Goal: Task Accomplishment & Management: Manage account settings

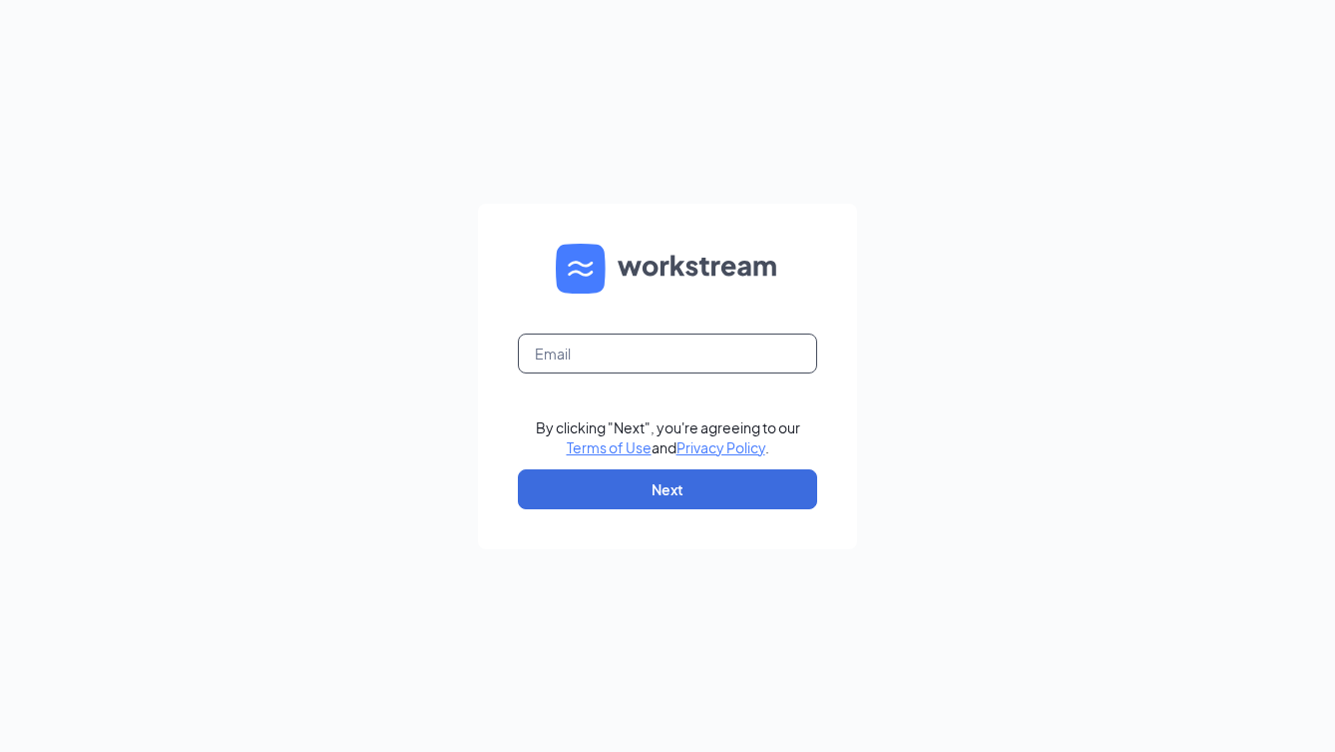
click at [655, 349] on input "text" at bounding box center [667, 353] width 299 height 40
type input "talent@cfaserves.com"
click at [651, 474] on button "Next" at bounding box center [667, 489] width 299 height 40
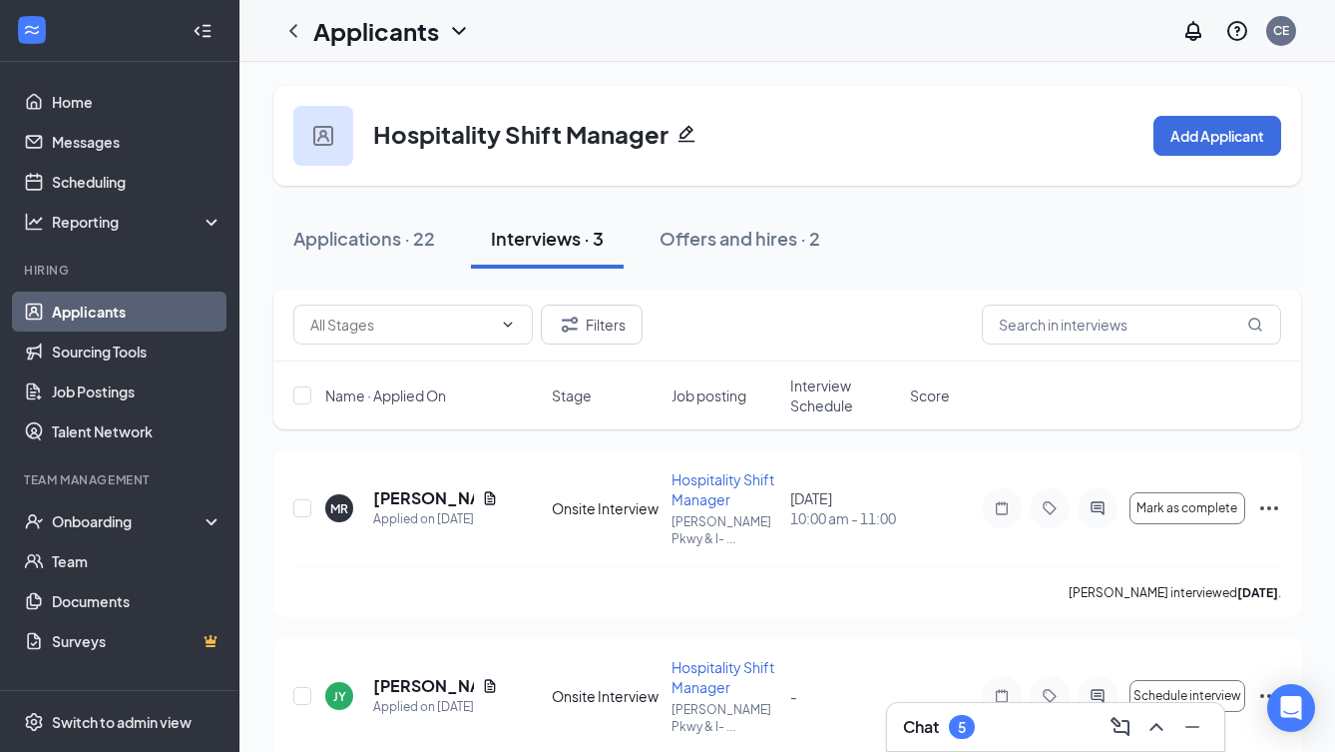
click at [1015, 711] on div "Chat 5" at bounding box center [1055, 727] width 305 height 32
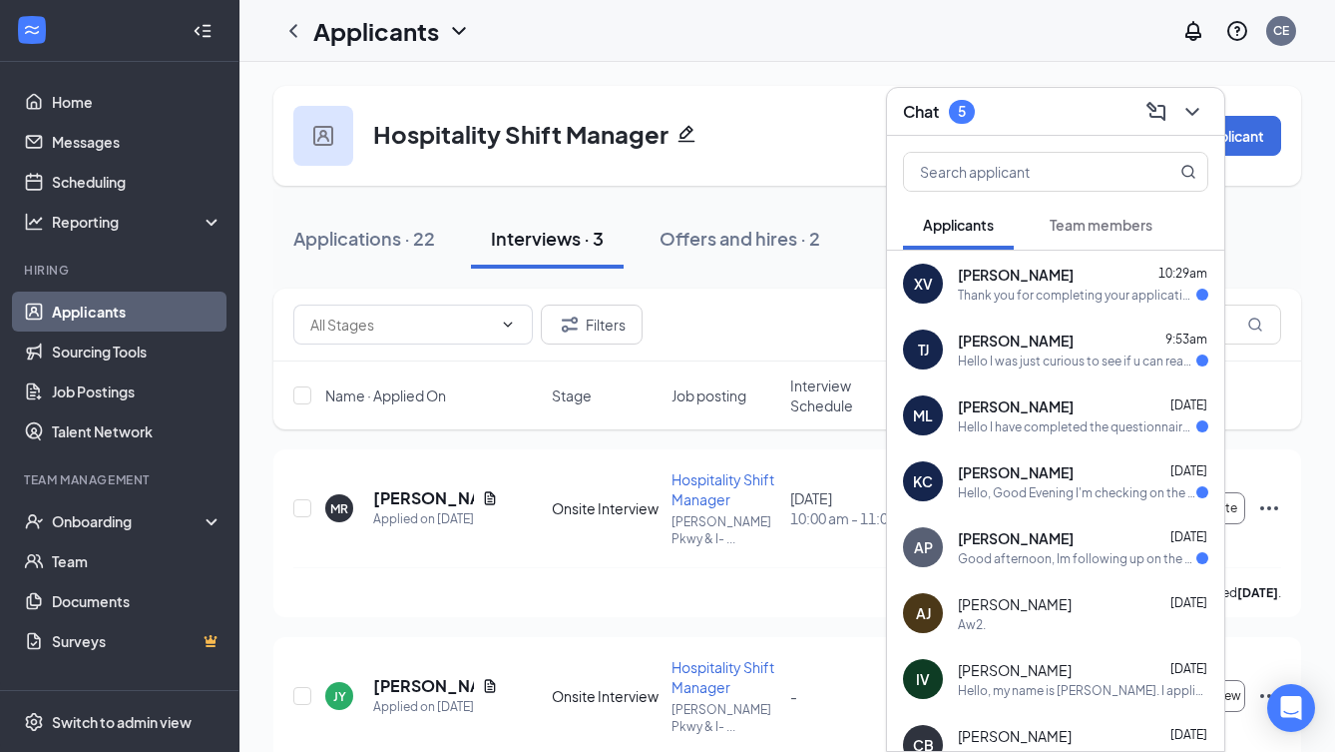
click at [1037, 561] on div "Good afternoon, Im following up on the "Back of the house team member position"…" at bounding box center [1077, 558] width 239 height 17
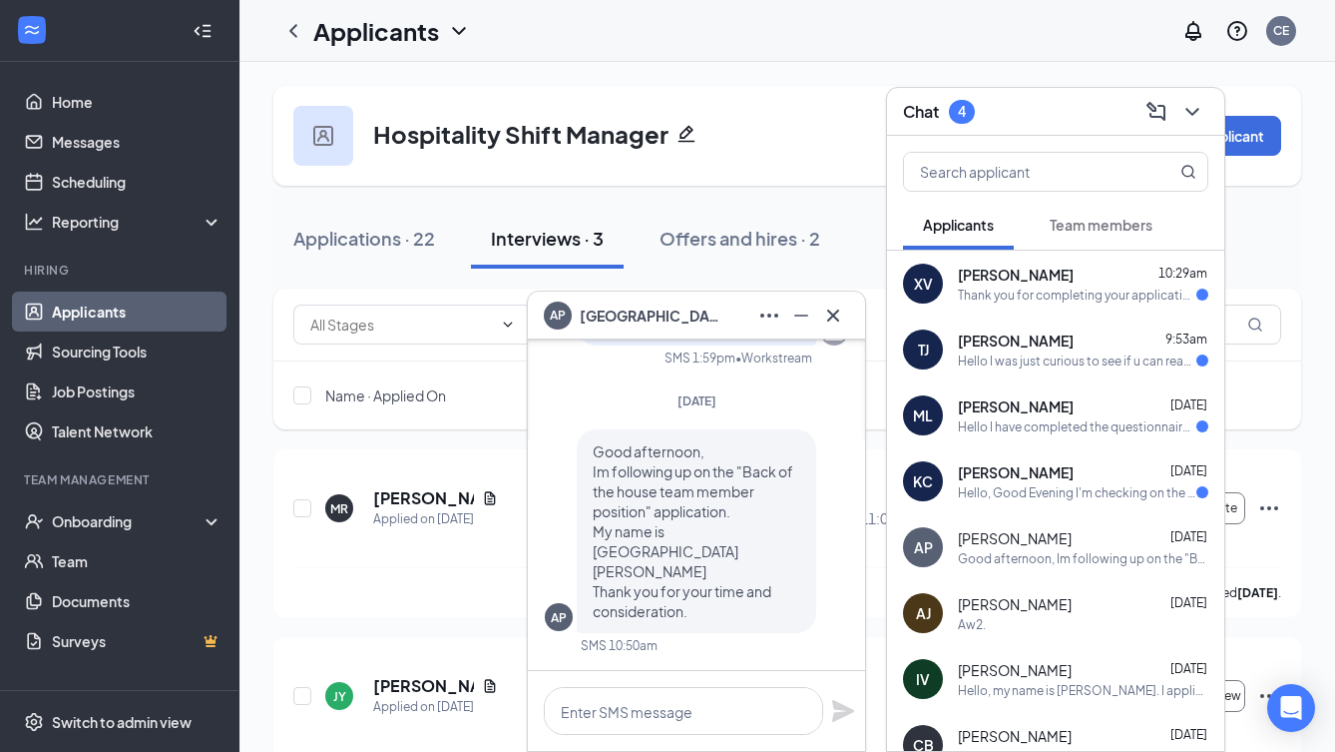
click at [1019, 491] on div "Hello, Good Evening I'm checking on the status of the next round of interviews …" at bounding box center [1077, 492] width 239 height 17
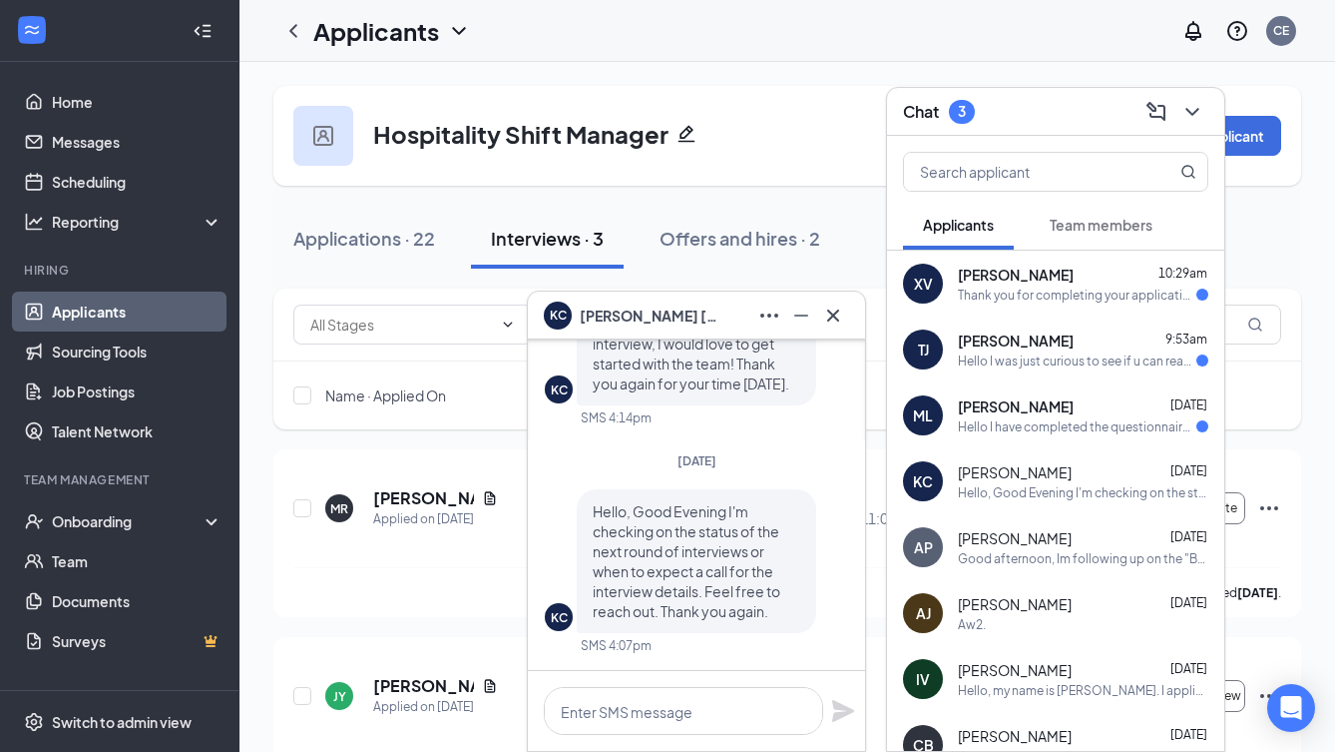
click at [832, 38] on div "Applicants CE" at bounding box center [788, 31] width 1096 height 62
click at [789, 131] on div "Hospitality Shift Manager Add Applicant" at bounding box center [787, 136] width 1028 height 100
click at [801, 108] on div "Hospitality Shift Manager Add Applicant" at bounding box center [787, 136] width 1028 height 100
click at [797, 163] on div "Hospitality Shift Manager Add Applicant" at bounding box center [787, 136] width 1028 height 100
click at [1088, 111] on div "Chat 3" at bounding box center [1055, 111] width 305 height 31
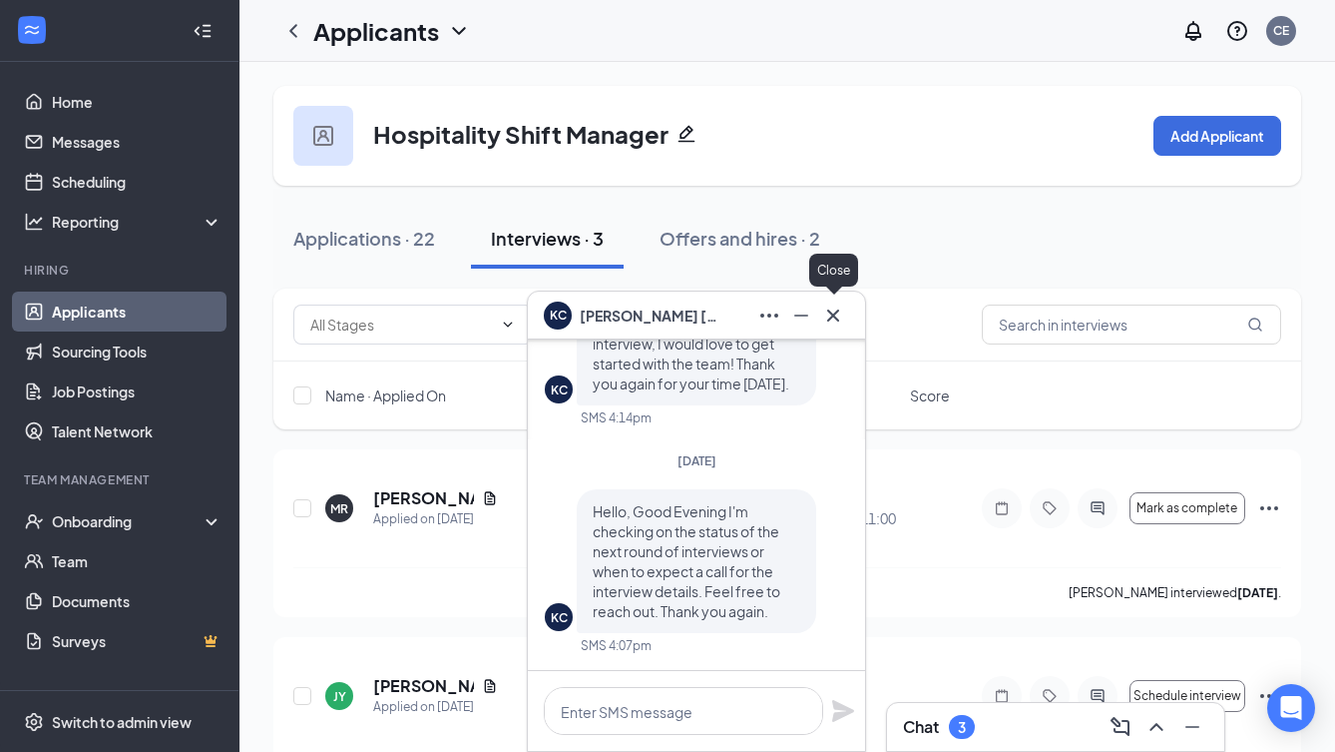
click at [827, 312] on icon "Cross" at bounding box center [833, 315] width 24 height 24
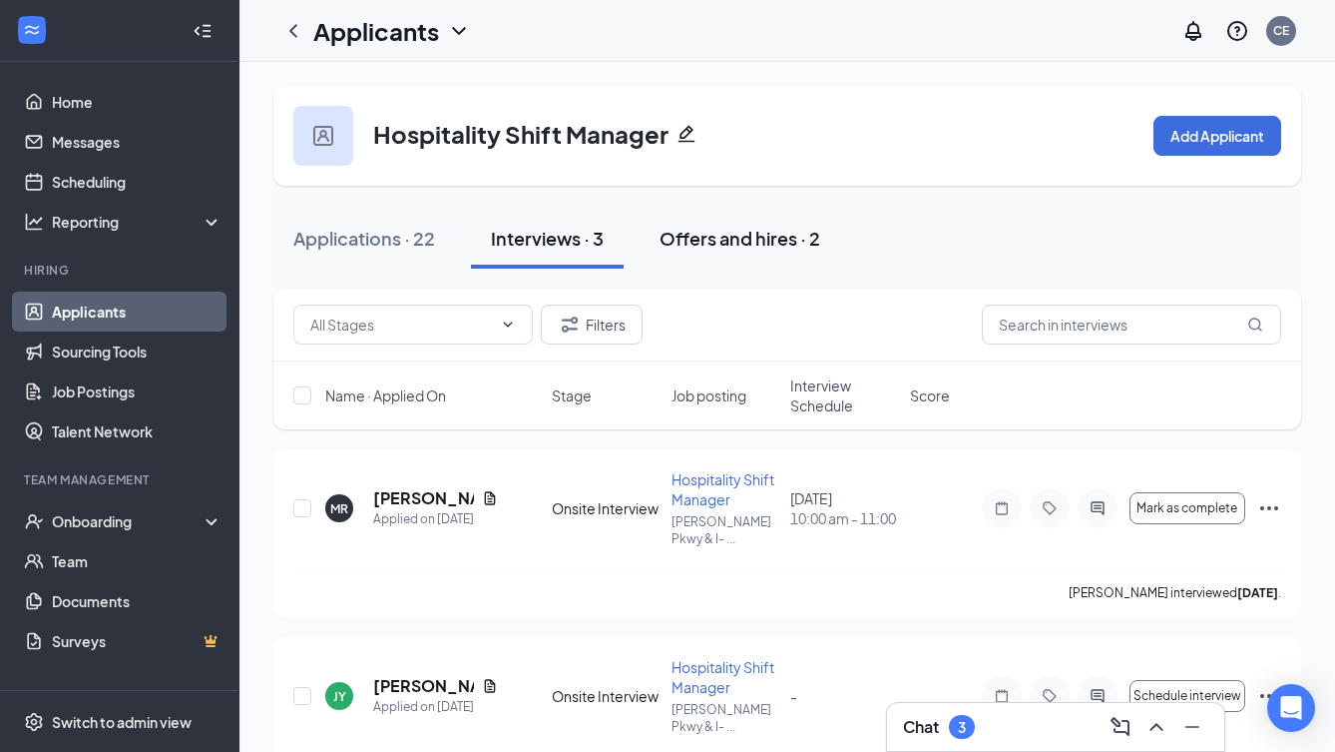
click at [743, 237] on div "Offers and hires · 2" at bounding box center [740, 238] width 161 height 25
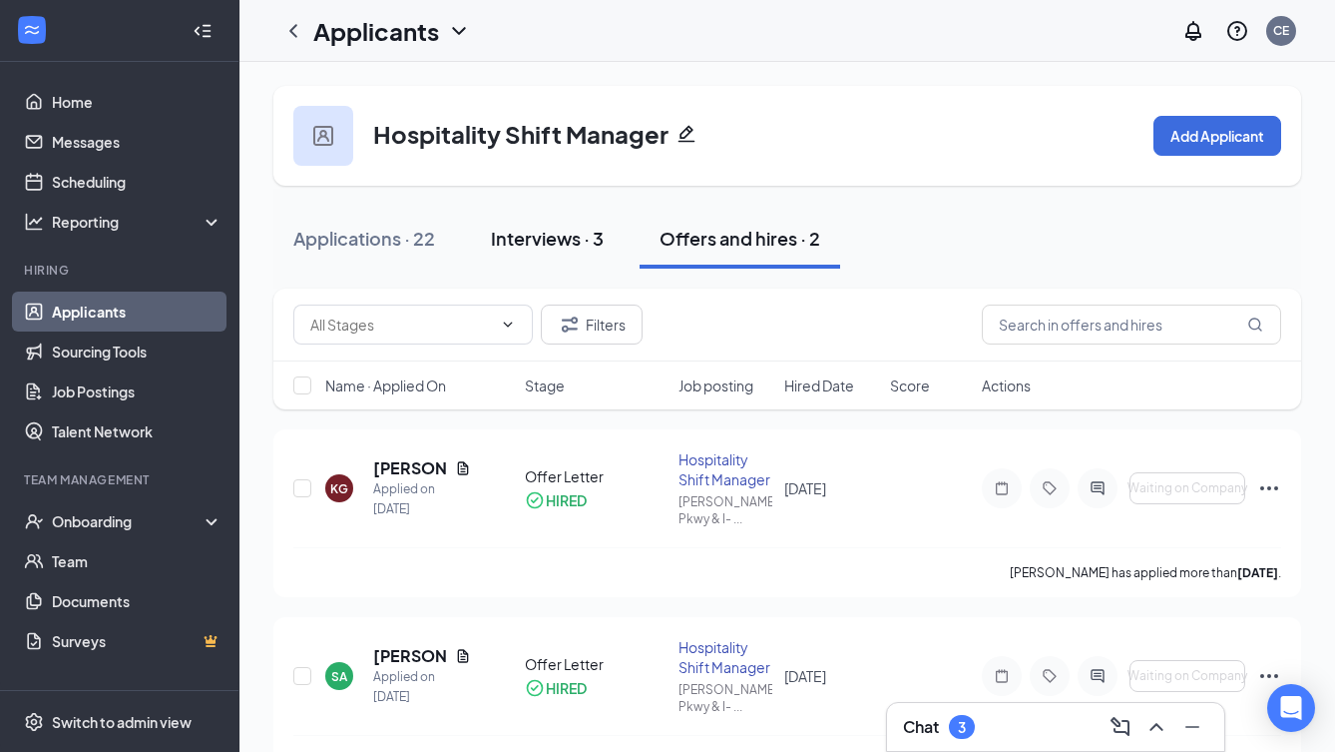
click at [532, 236] on div "Interviews · 3" at bounding box center [547, 238] width 113 height 25
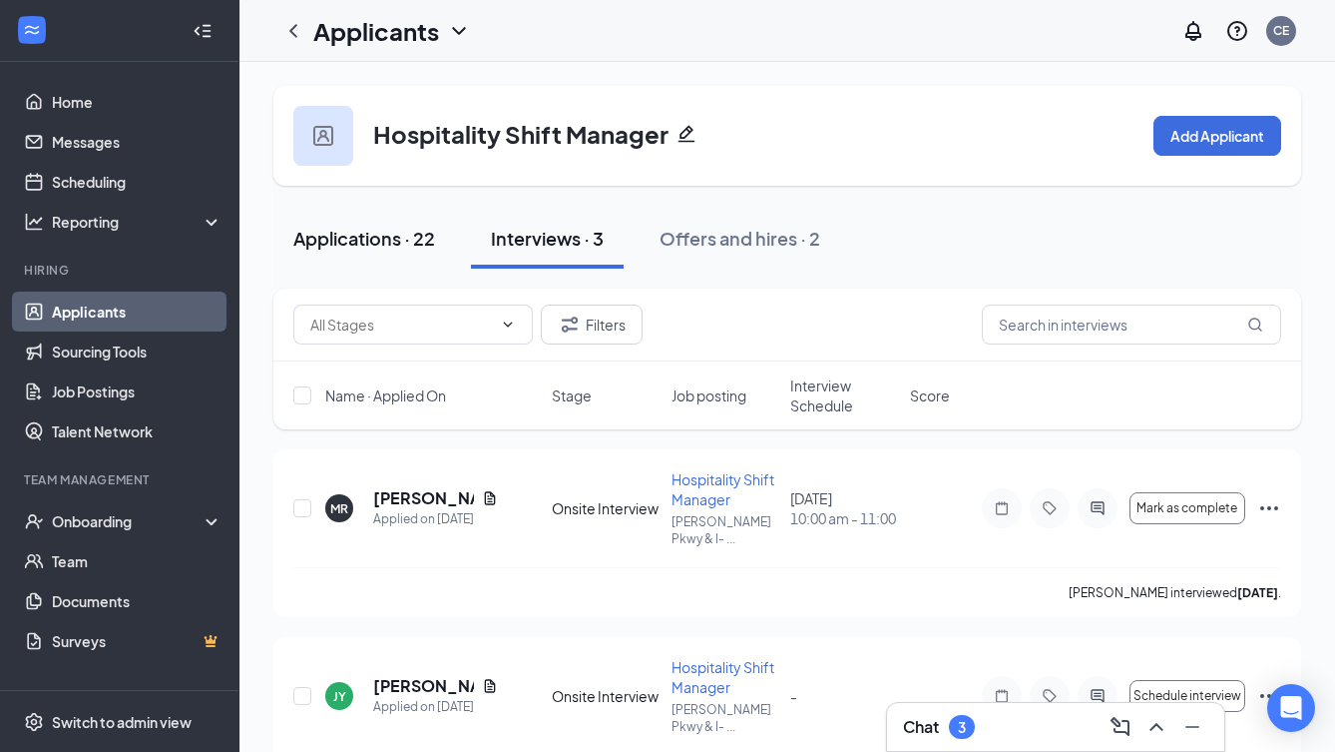
click at [388, 251] on button "Applications · 22" at bounding box center [364, 239] width 182 height 60
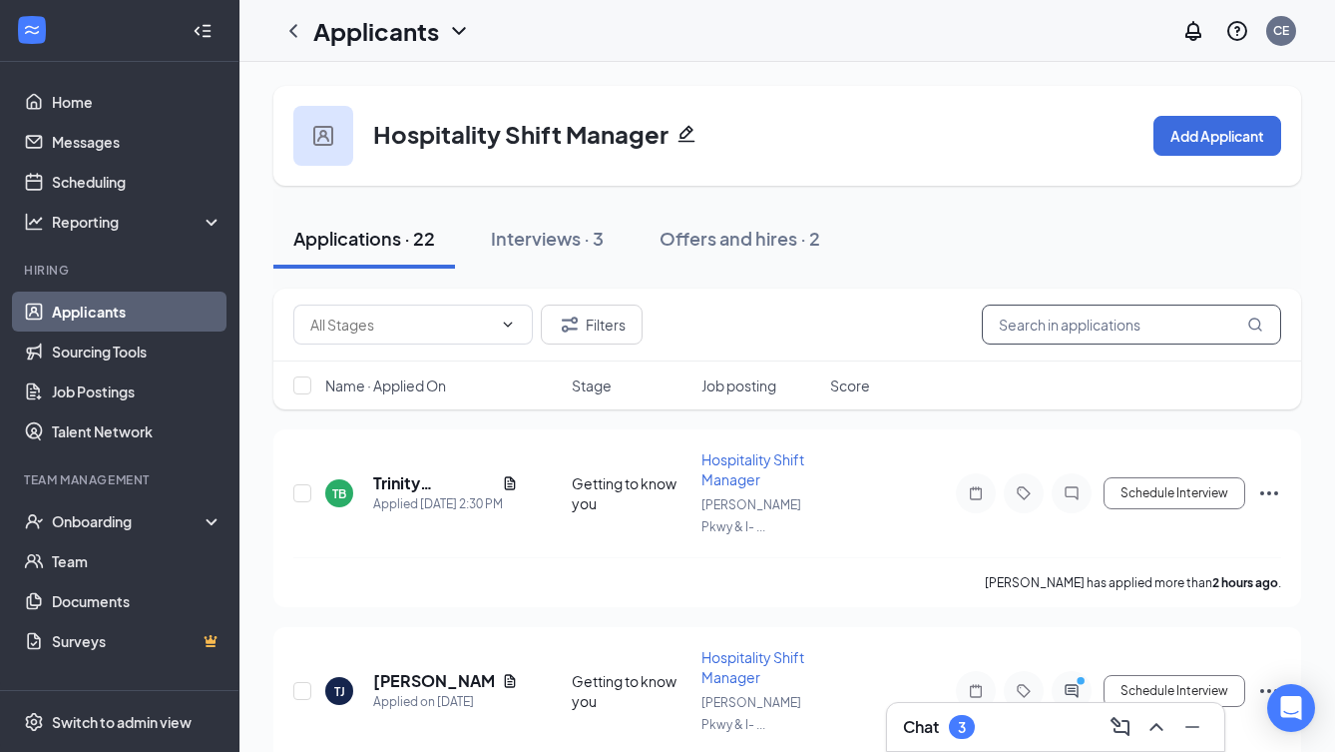
click at [1100, 327] on input "text" at bounding box center [1131, 324] width 299 height 40
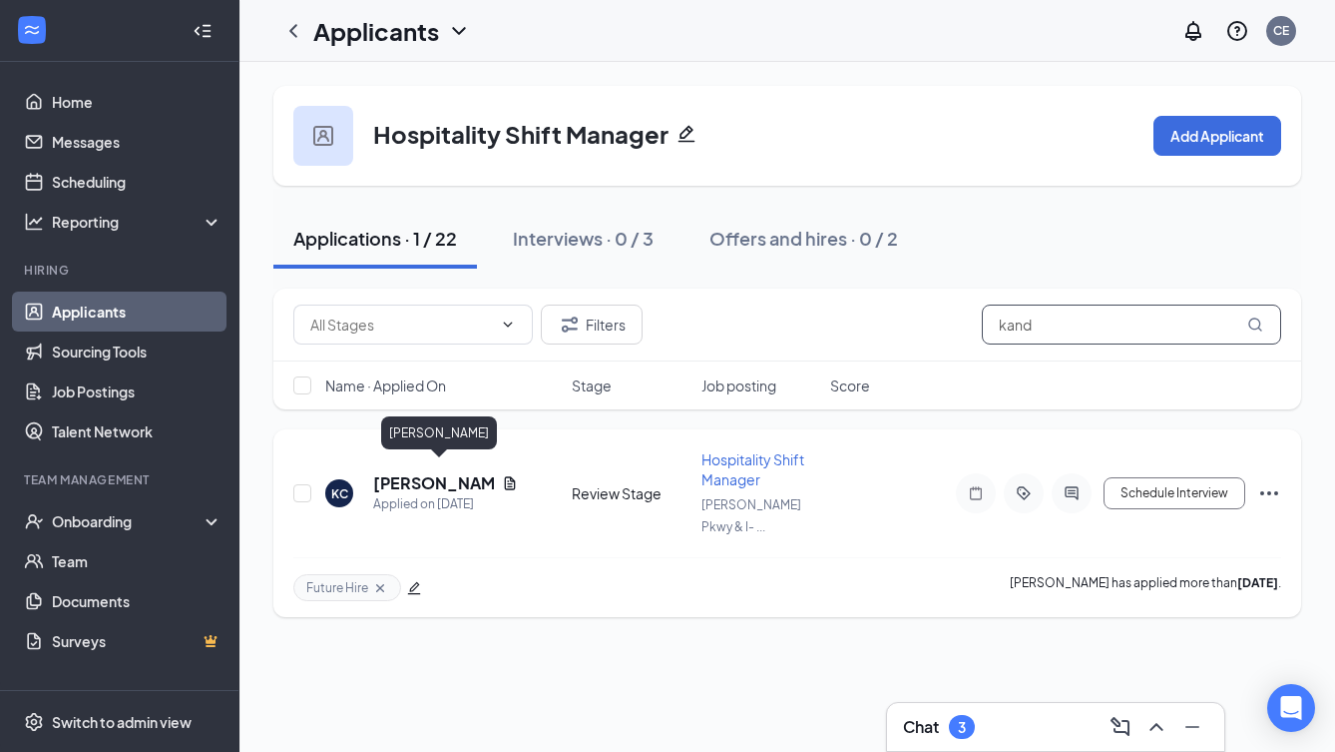
type input "kand"
click at [434, 472] on h5 "[PERSON_NAME]" at bounding box center [433, 483] width 121 height 22
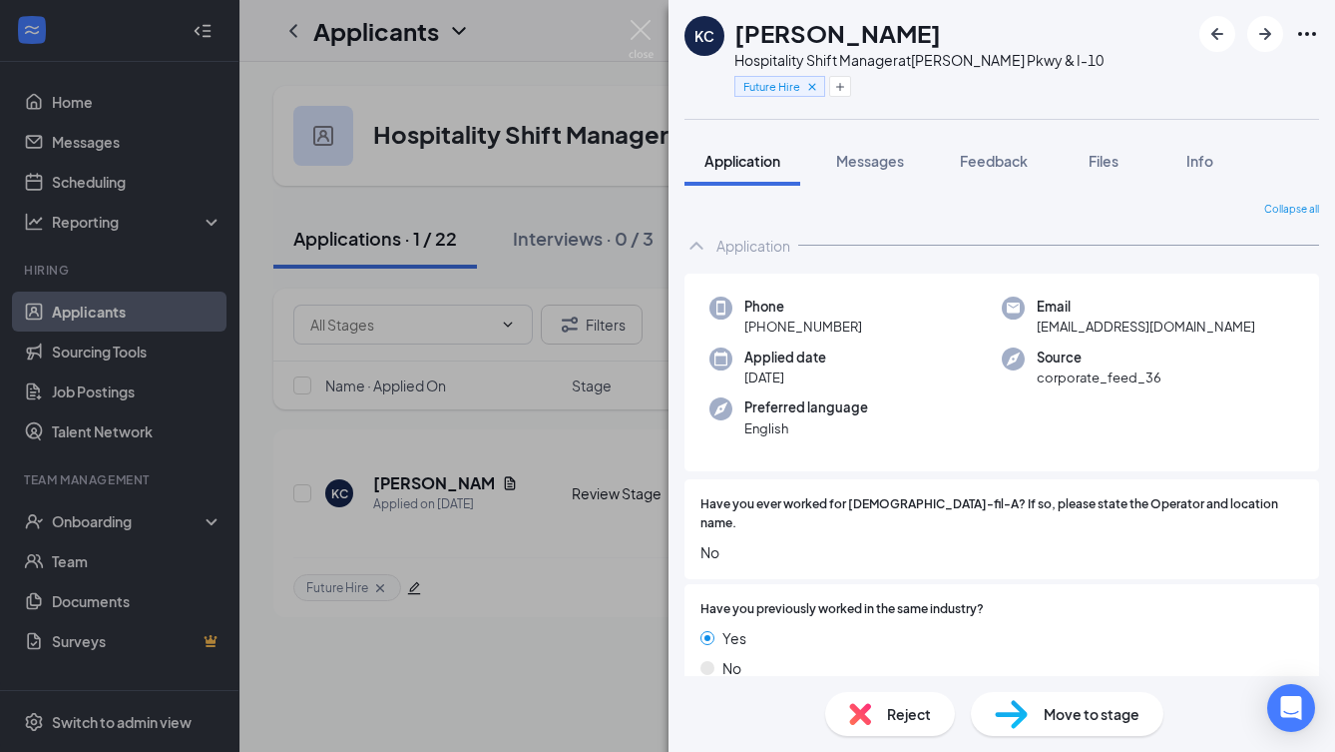
click at [1094, 712] on span "Move to stage" at bounding box center [1092, 714] width 96 height 22
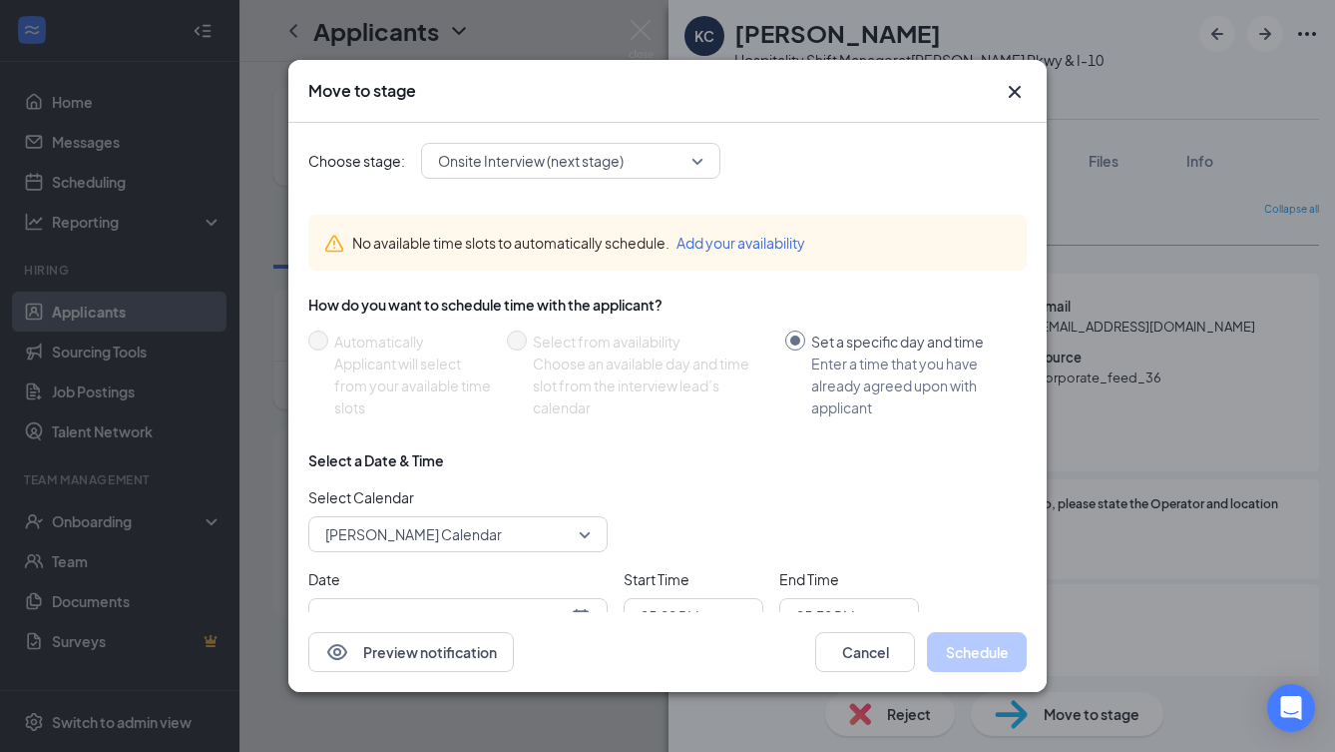
type input "[DATE]"
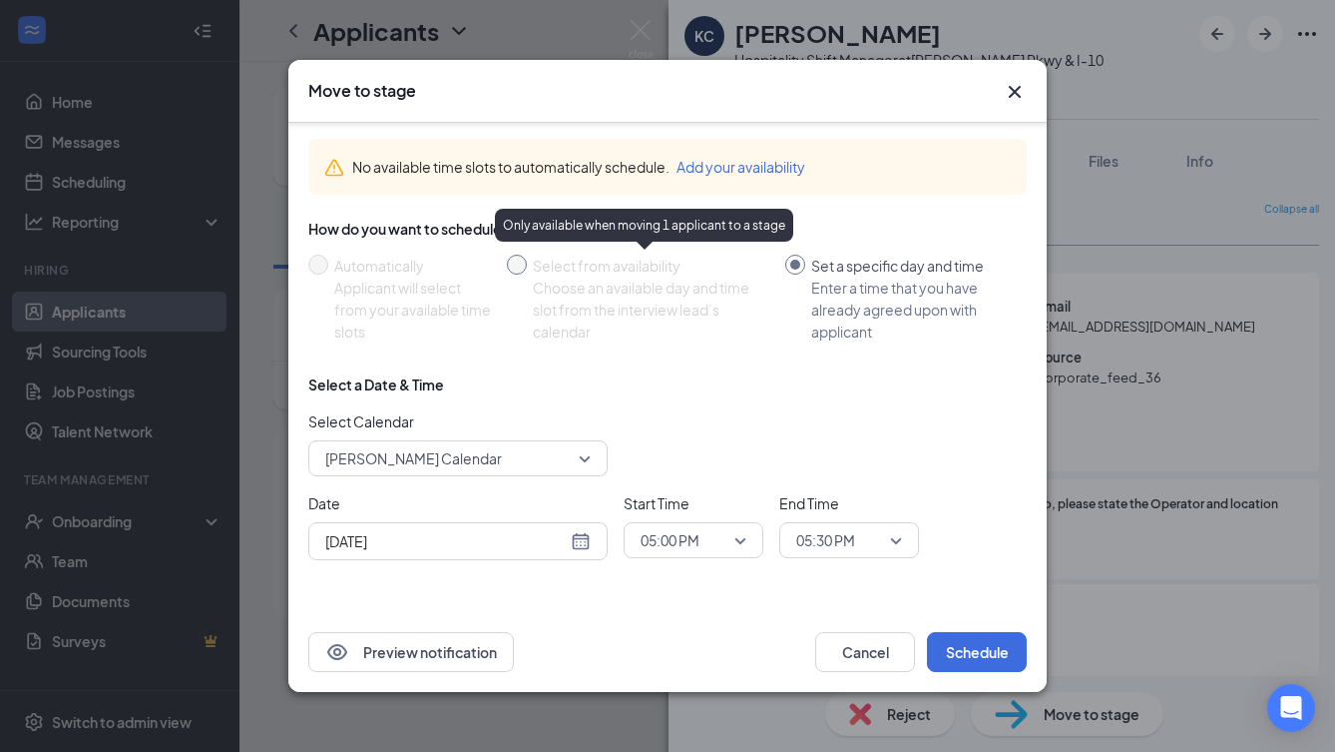
scroll to position [76, 0]
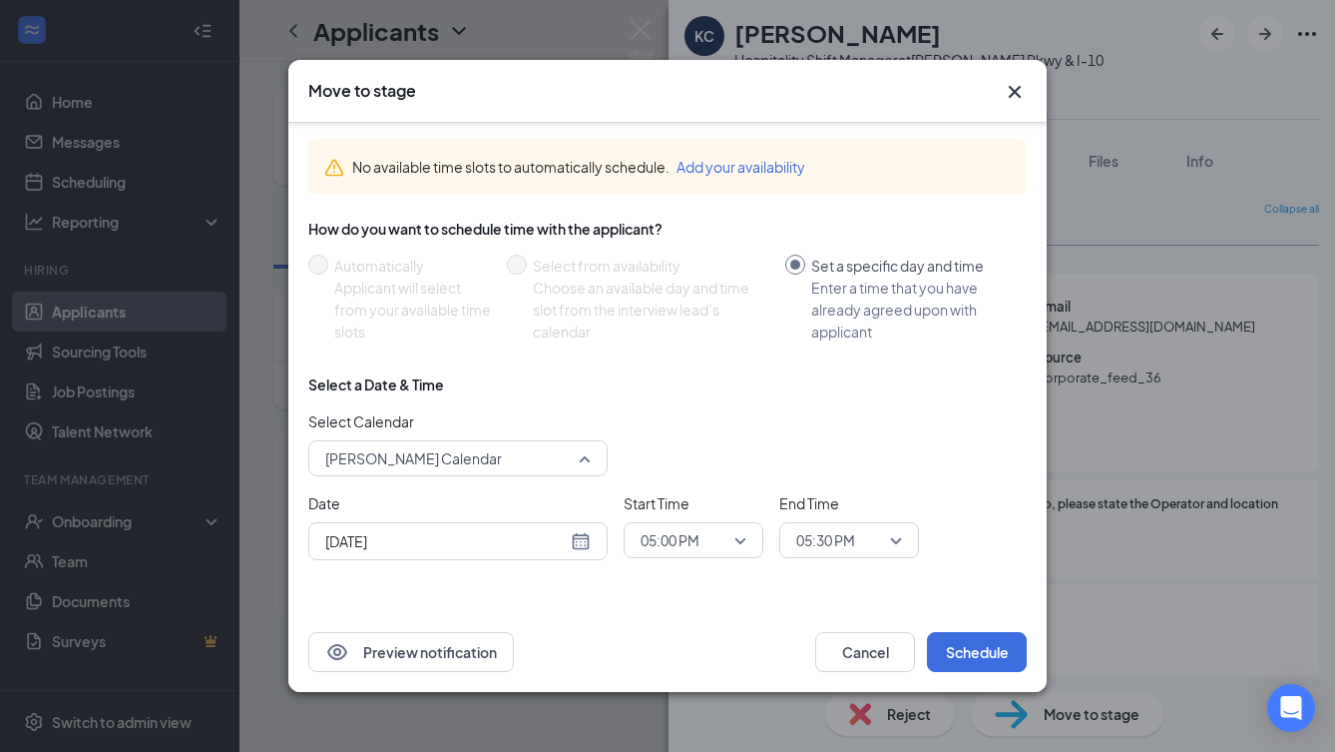
click at [568, 461] on span "[PERSON_NAME] Calendar" at bounding box center [449, 458] width 248 height 30
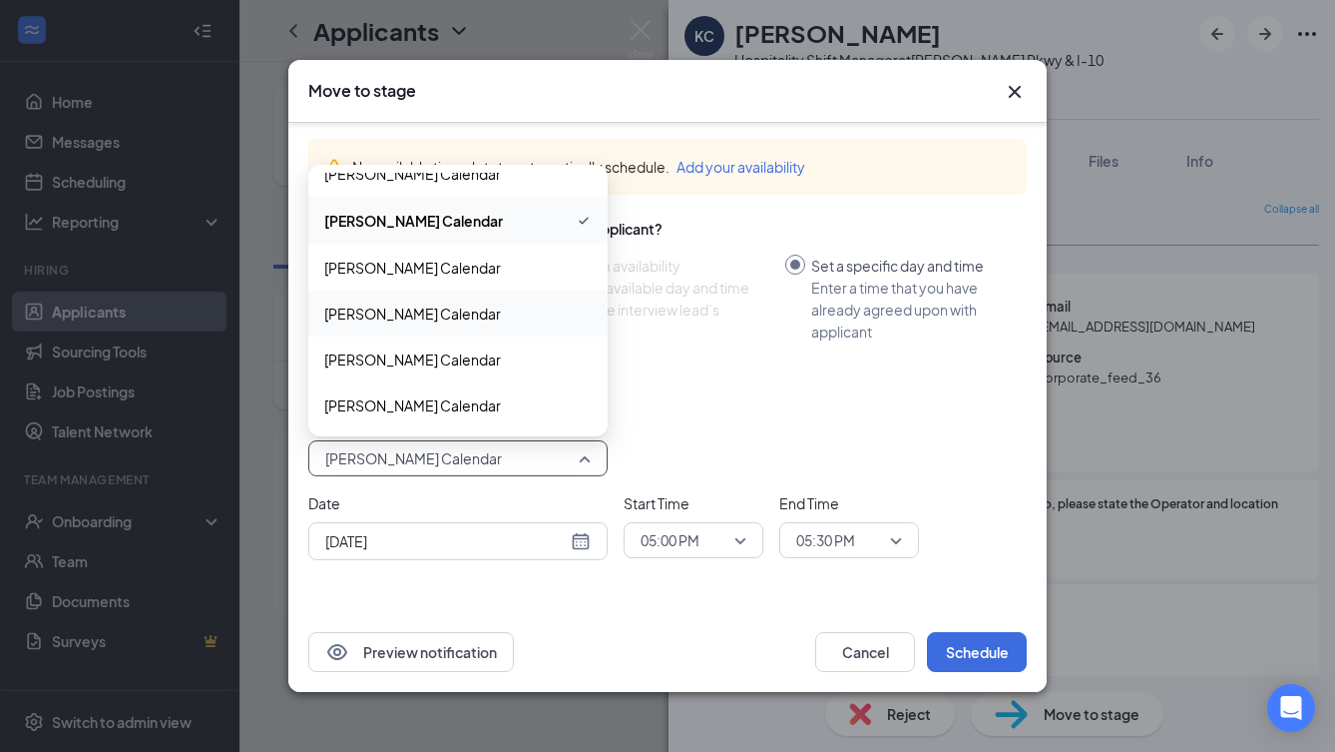
scroll to position [68, 0]
click at [447, 354] on span "[PERSON_NAME] Calendar" at bounding box center [412, 359] width 177 height 22
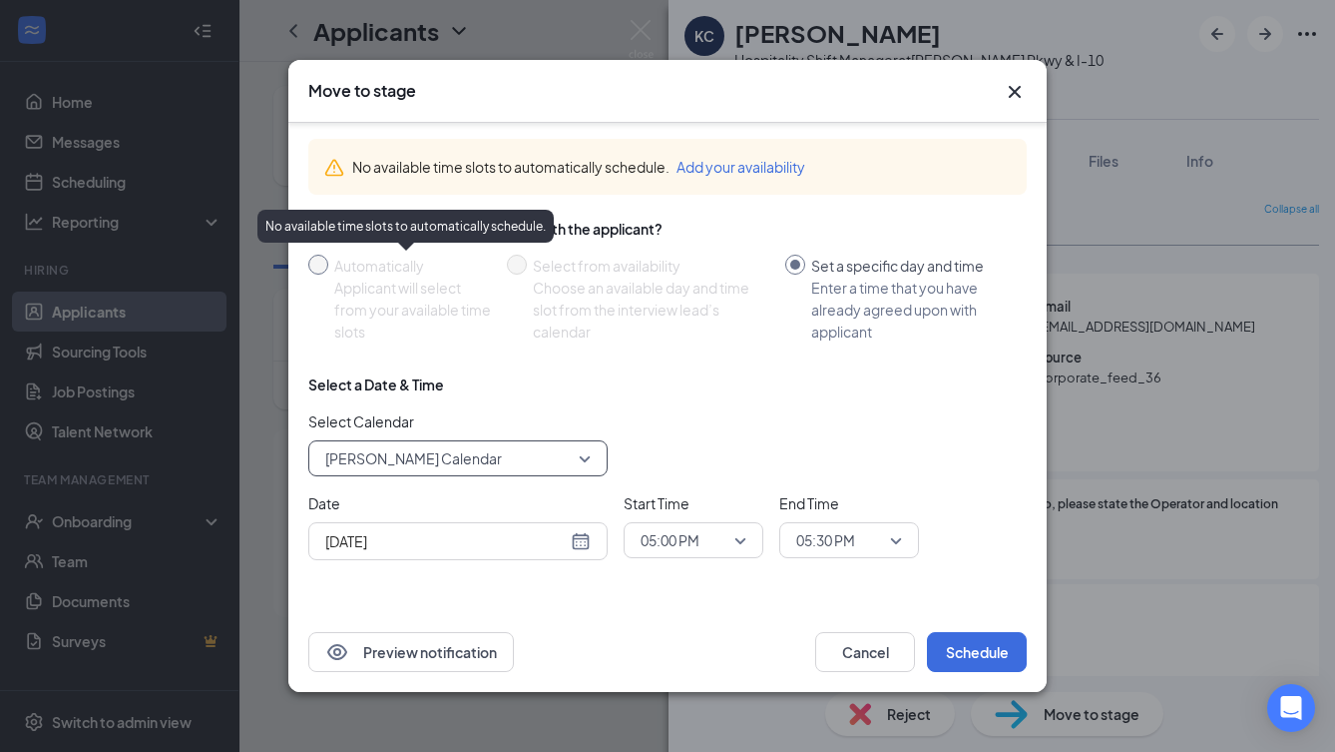
click at [326, 258] on span at bounding box center [318, 264] width 20 height 20
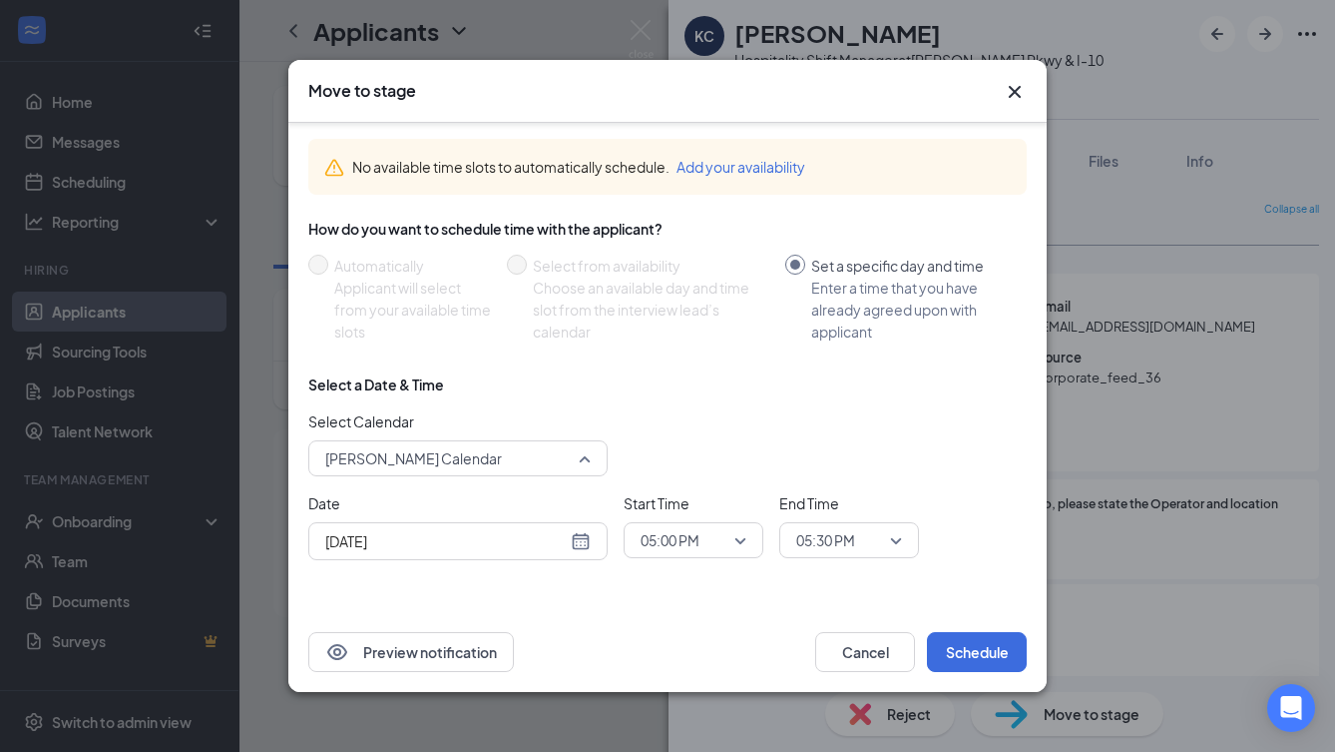
click at [568, 457] on span "[PERSON_NAME] Calendar" at bounding box center [449, 458] width 248 height 30
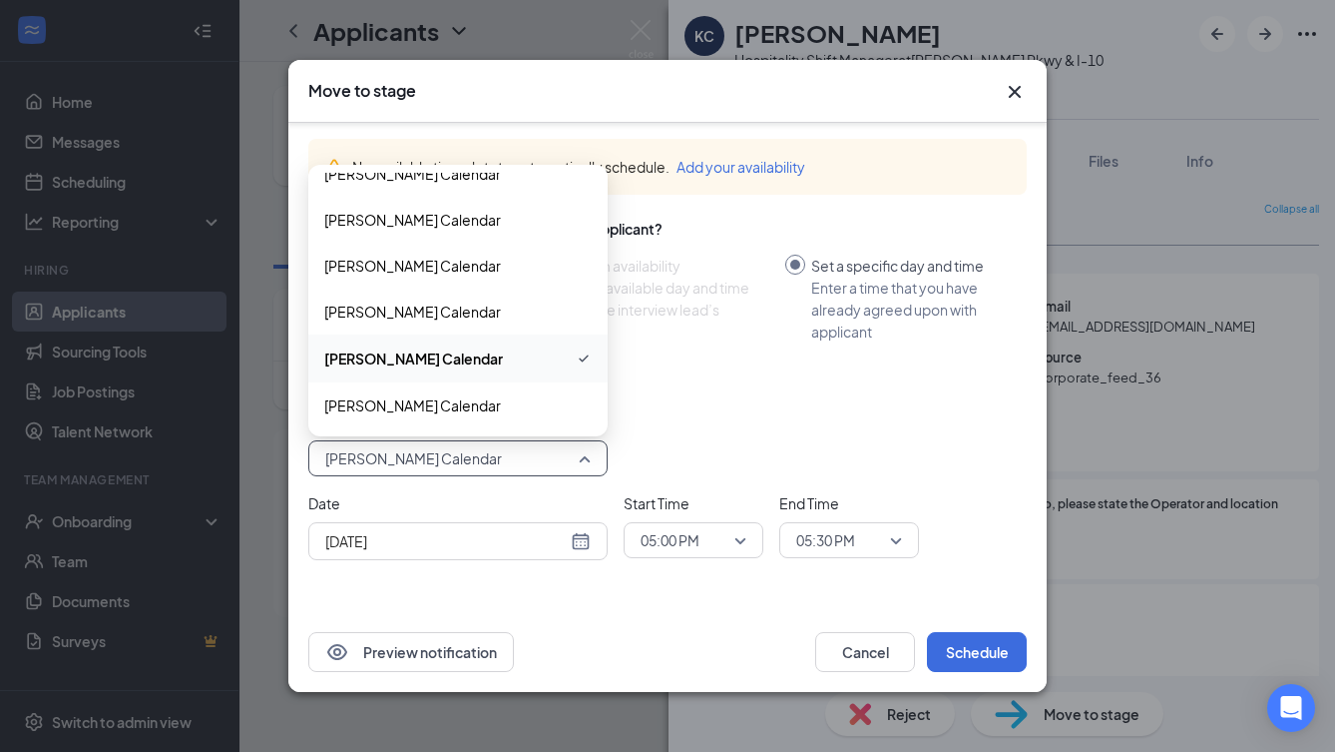
click at [840, 399] on div "Select a Date & Time Select Calendar [PERSON_NAME] Calendar 186865 211832 18686…" at bounding box center [667, 475] width 719 height 202
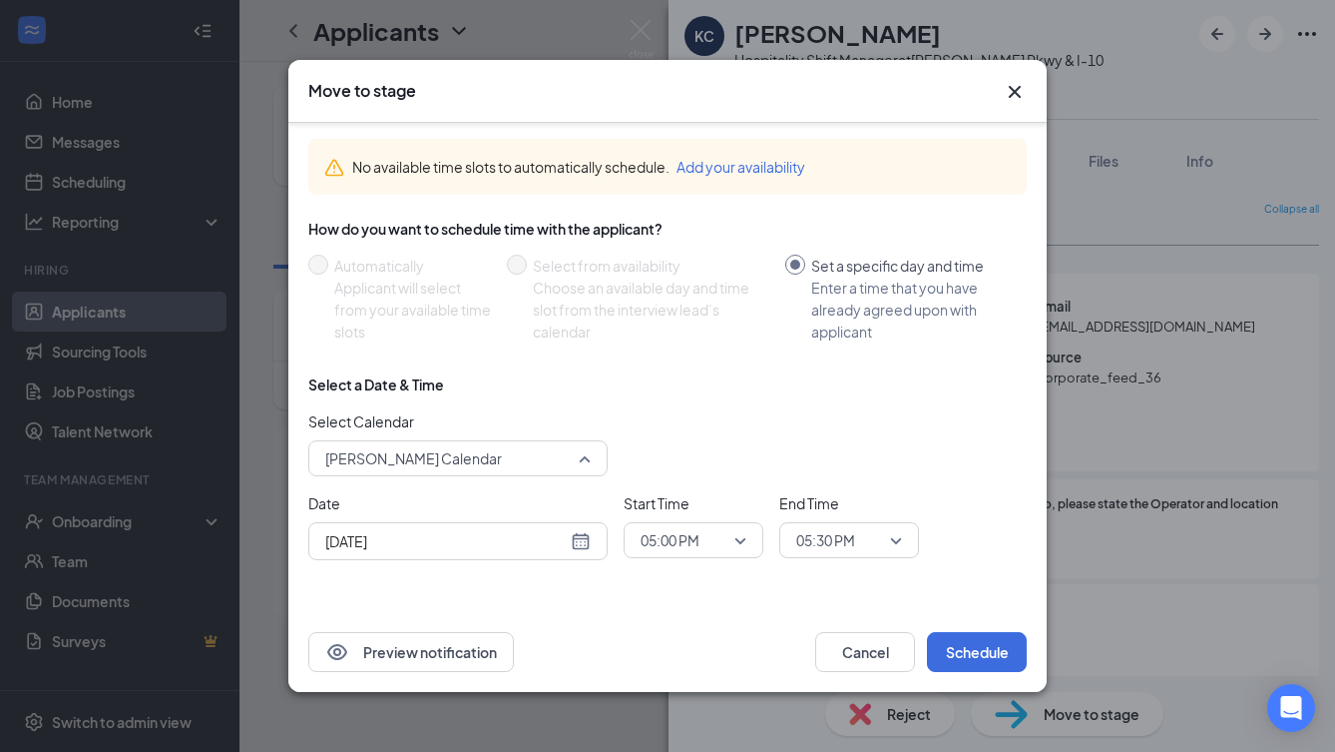
click at [553, 456] on span "[PERSON_NAME] Calendar" at bounding box center [449, 458] width 248 height 30
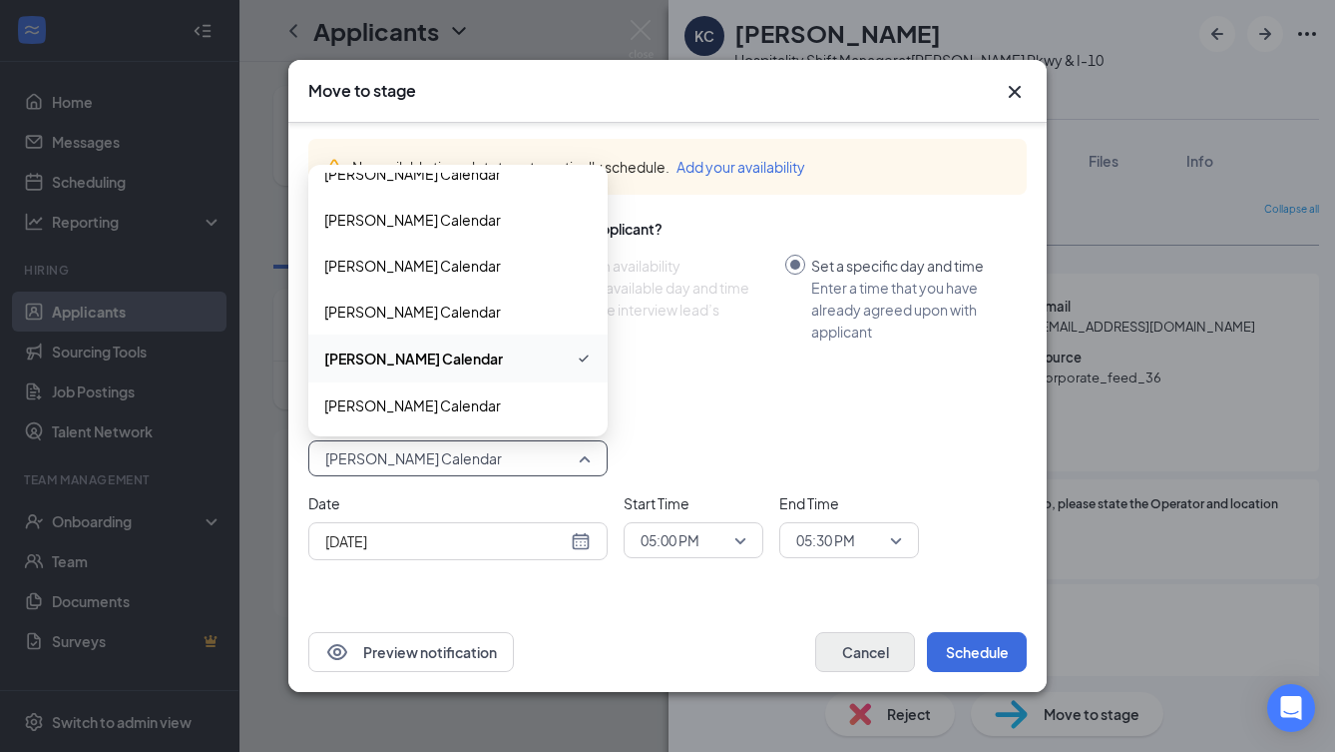
click at [858, 658] on button "Cancel" at bounding box center [865, 652] width 100 height 40
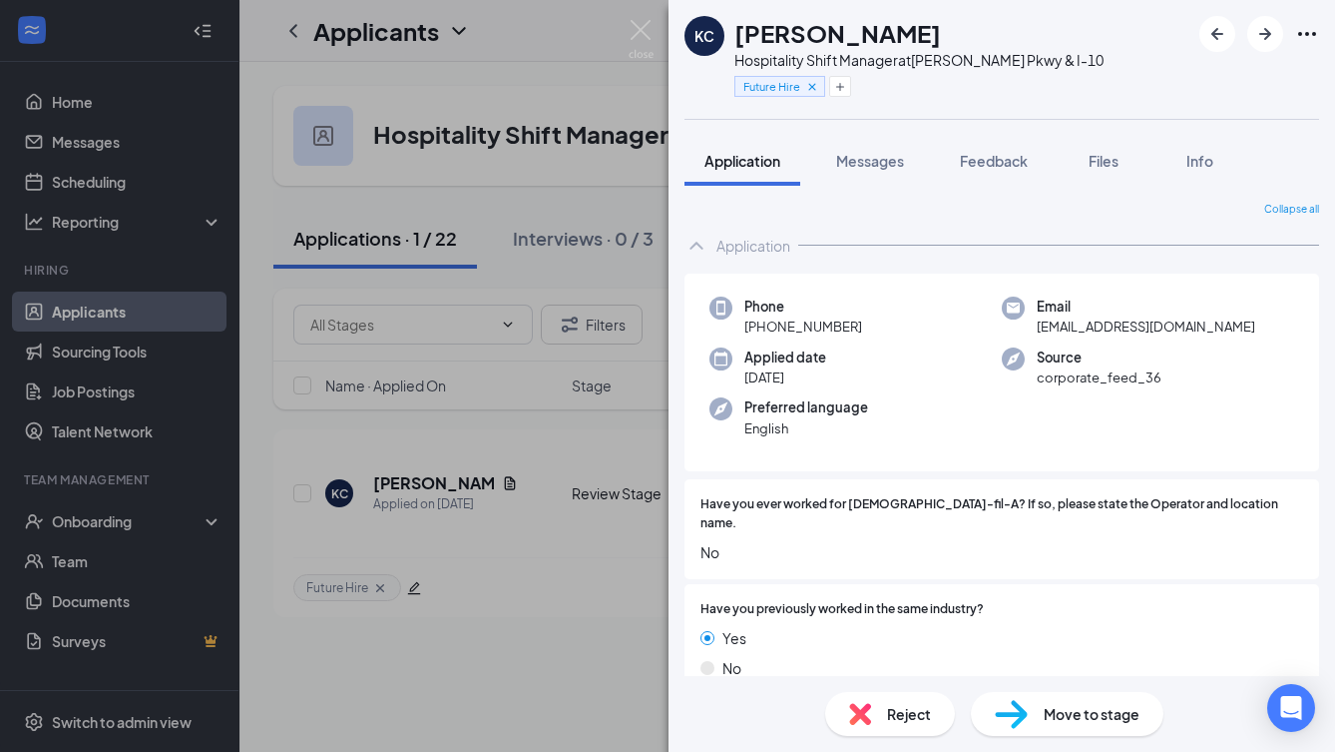
click at [891, 712] on span "Reject" at bounding box center [909, 714] width 44 height 22
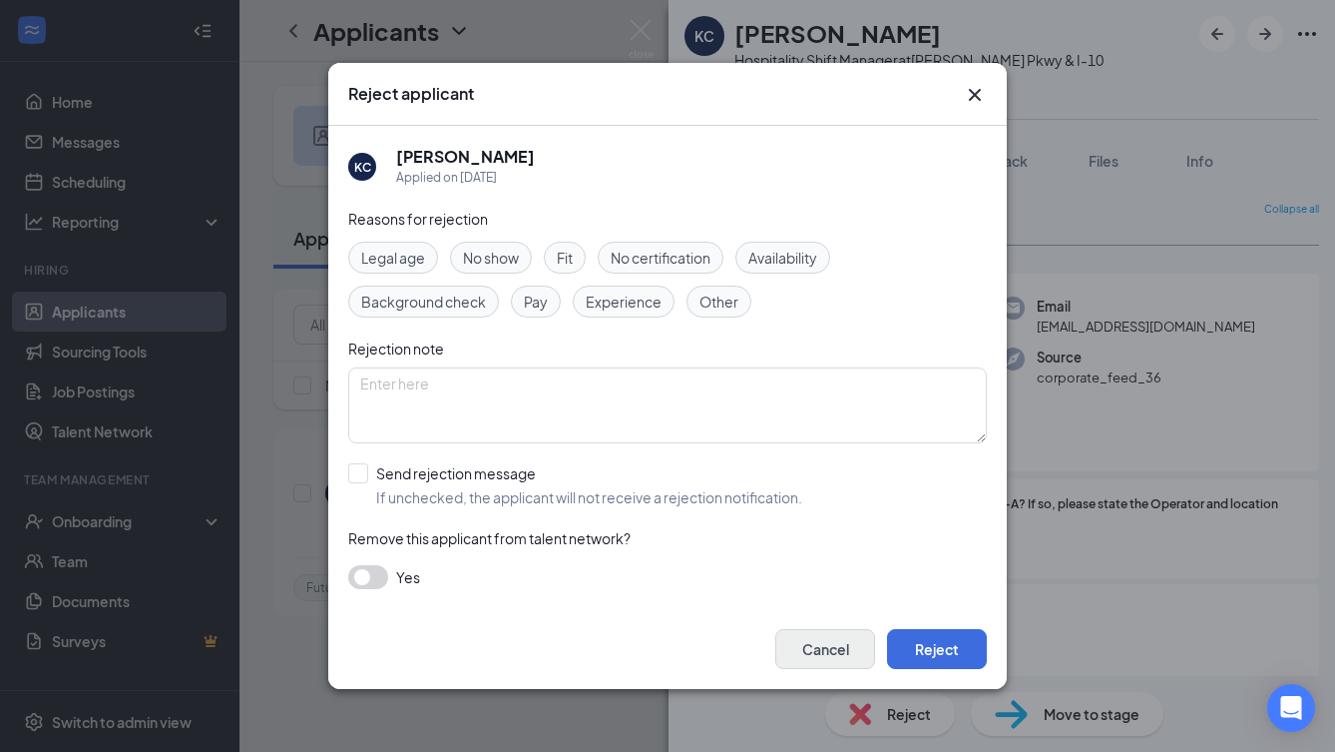
click at [825, 646] on button "Cancel" at bounding box center [825, 649] width 100 height 40
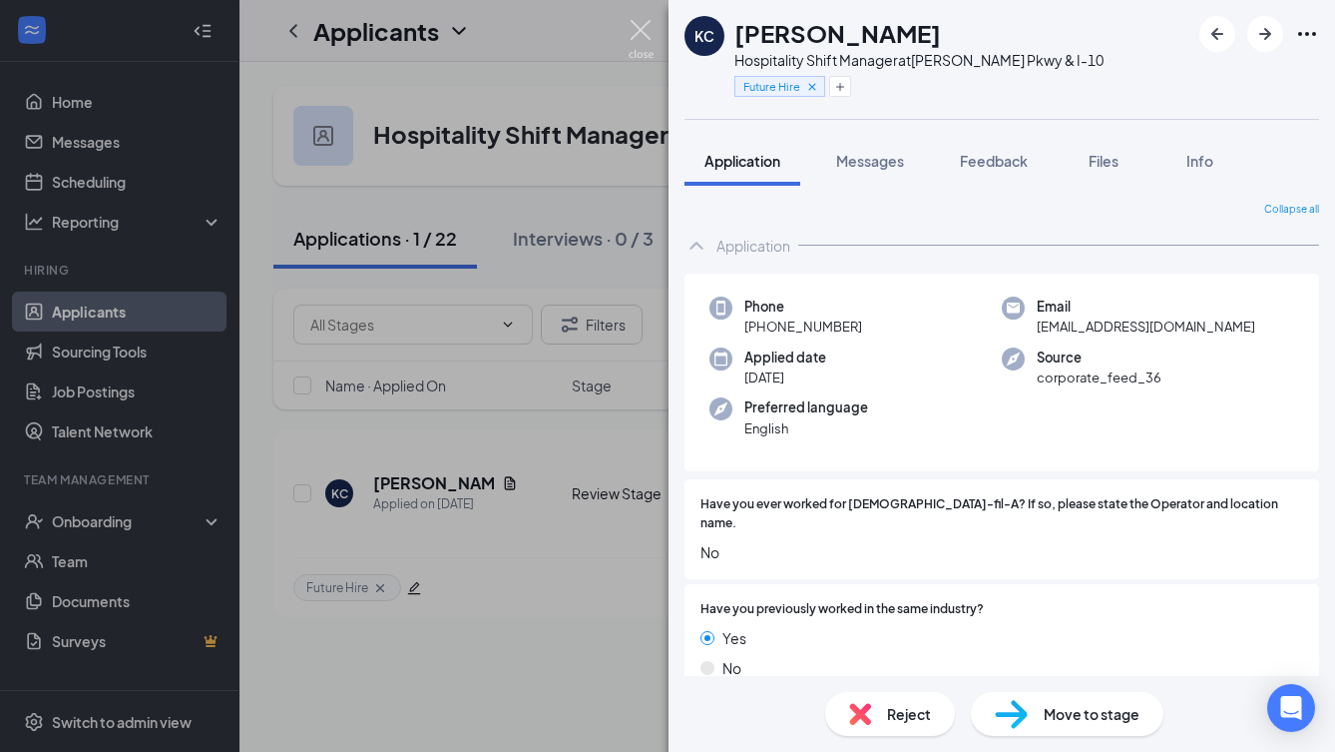
click at [635, 36] on img at bounding box center [641, 39] width 25 height 39
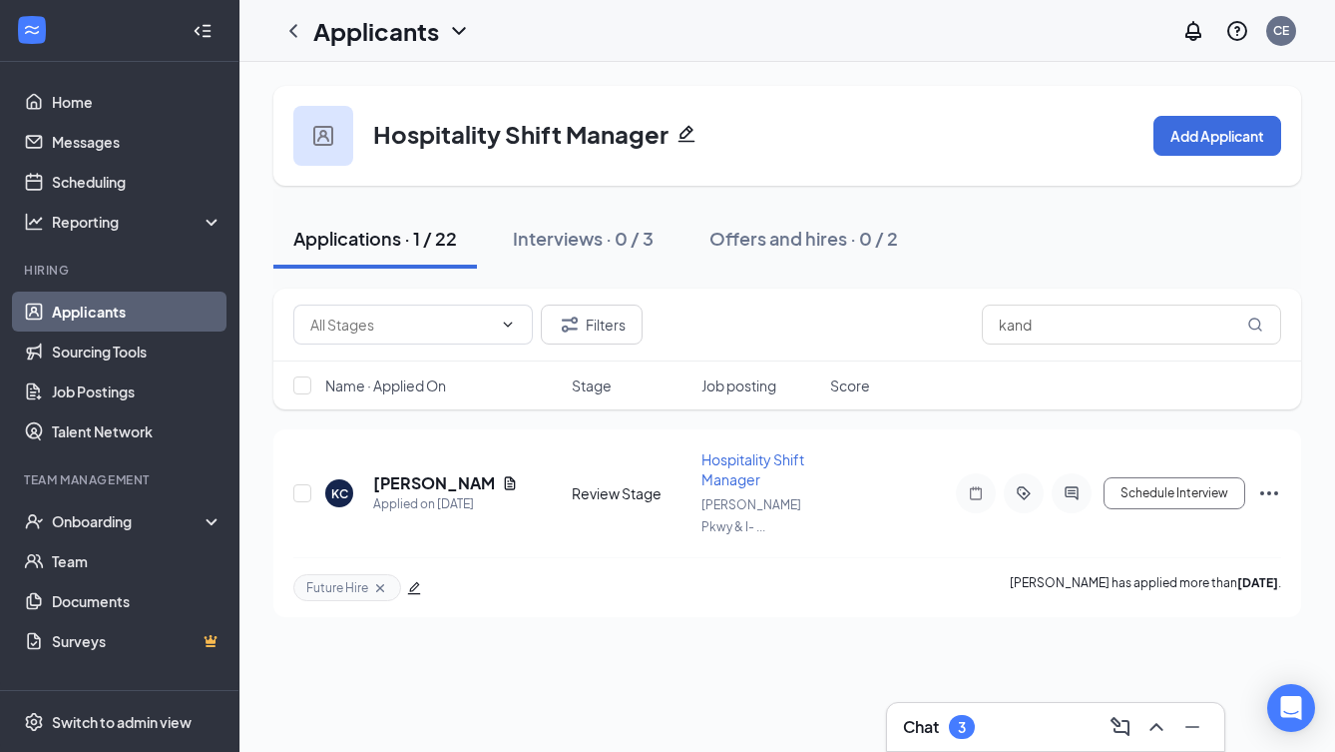
click at [1000, 729] on div "Chat 3" at bounding box center [1055, 727] width 305 height 32
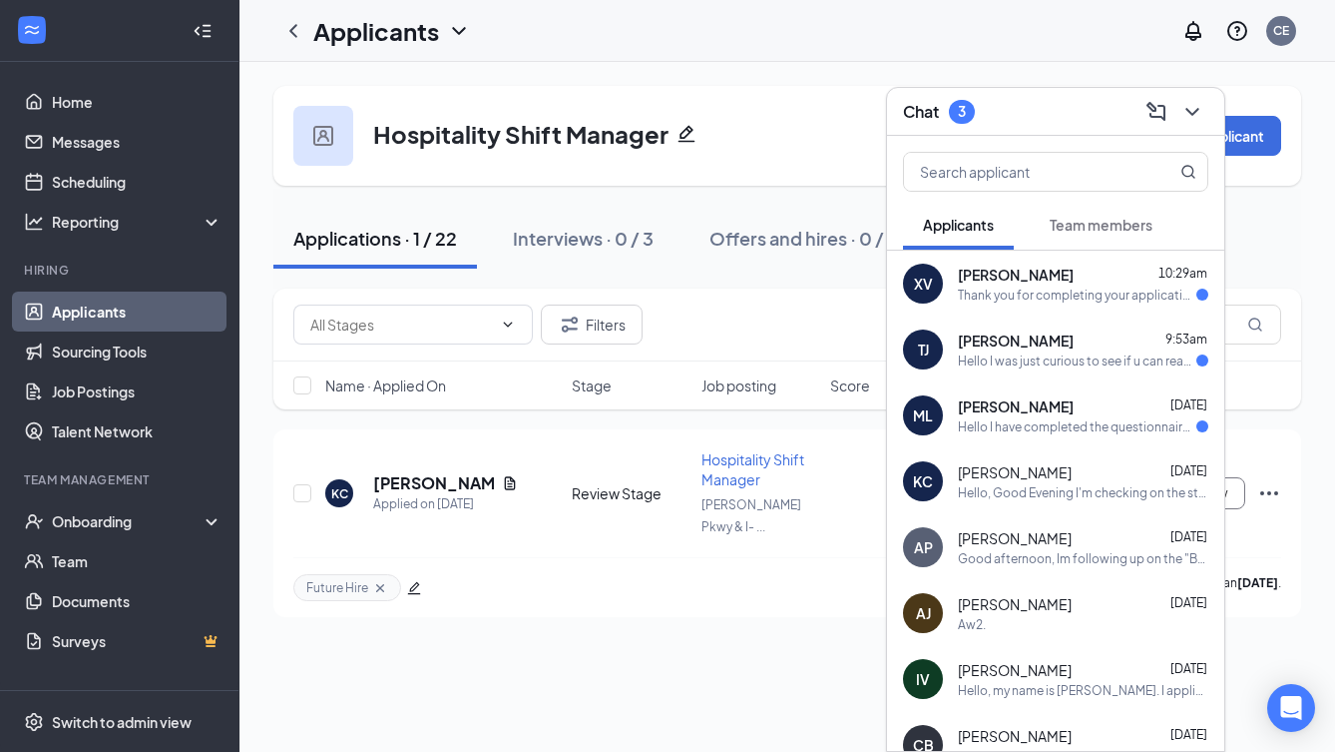
click at [1032, 477] on span "[PERSON_NAME]" at bounding box center [1015, 472] width 114 height 20
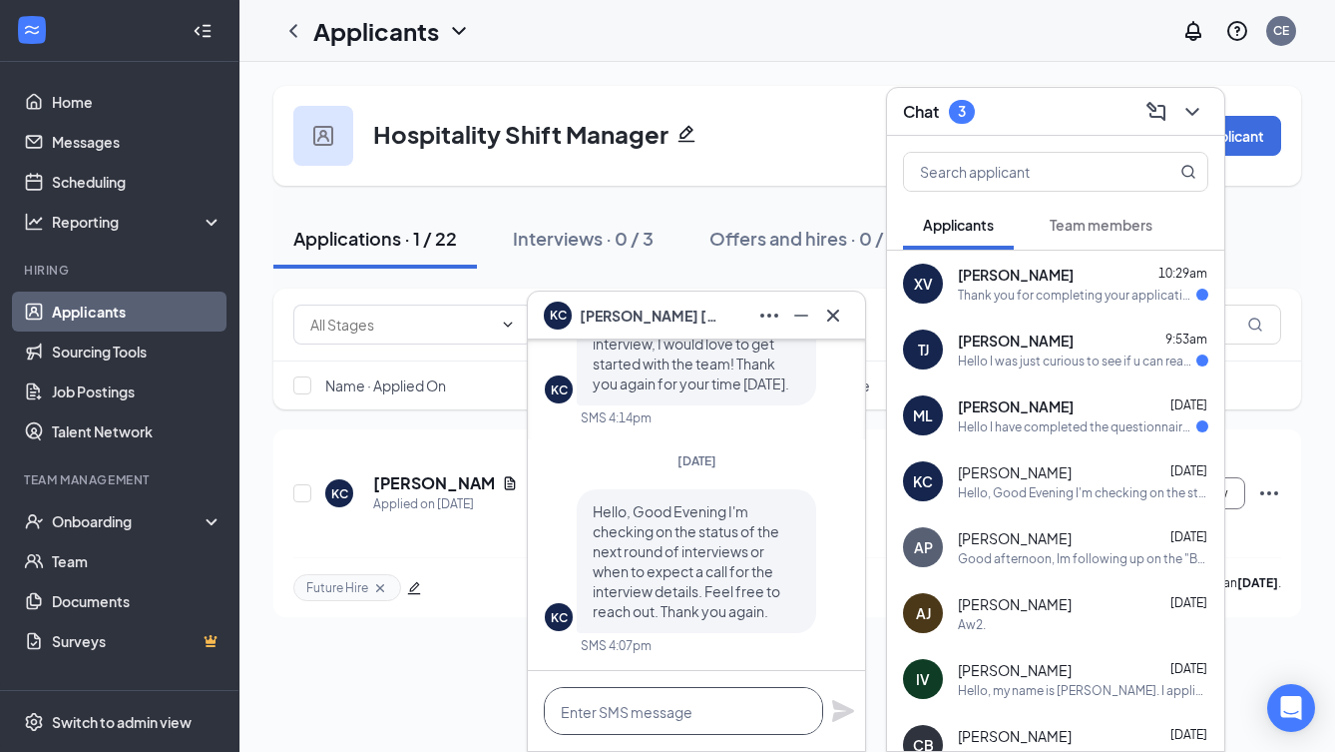
click at [627, 714] on textarea at bounding box center [683, 711] width 279 height 48
type textarea "G"
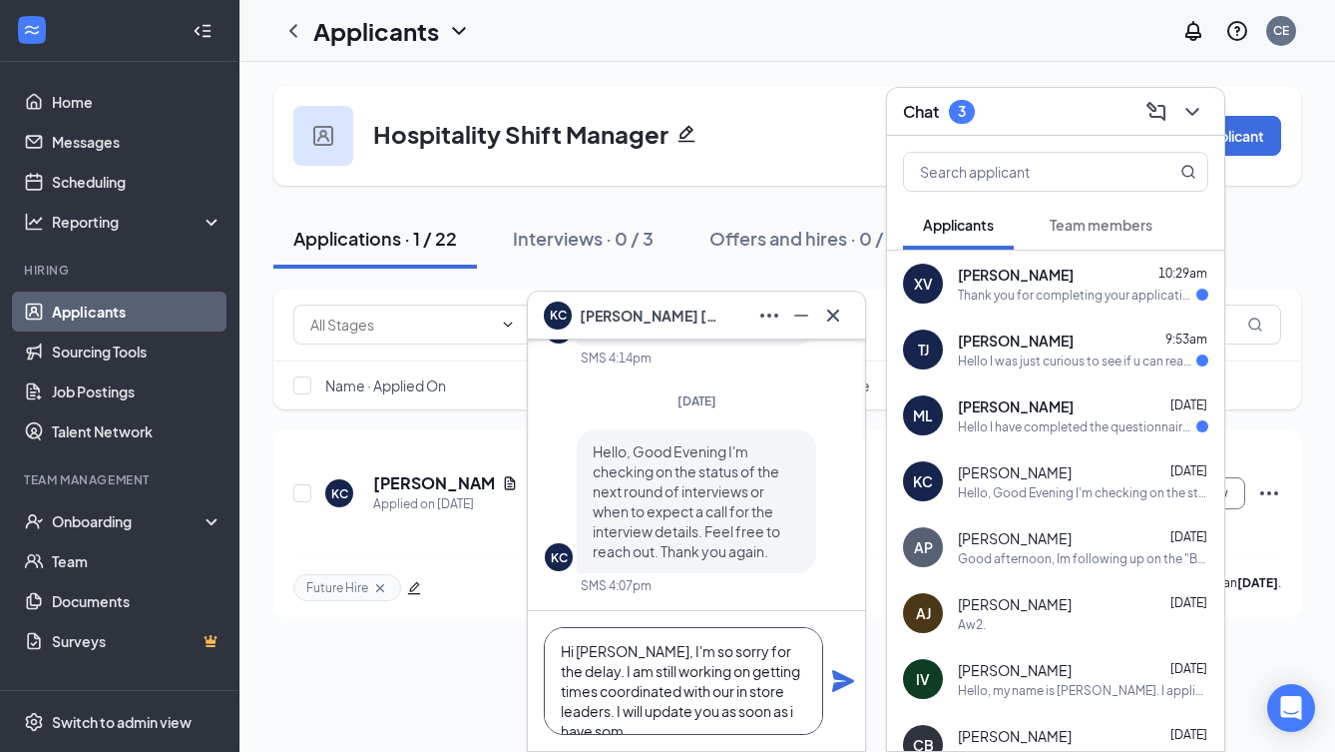
scroll to position [21, 0]
click at [743, 691] on textarea "Hi [PERSON_NAME], I'm so sorry for the delay. I am still working on getting tim…" at bounding box center [683, 681] width 279 height 108
click at [718, 714] on textarea "Hi [PERSON_NAME], I'm so sorry for the delay. I am still working on getting tim…" at bounding box center [683, 681] width 279 height 108
type textarea "Hi [PERSON_NAME], I'm so sorry for the delay. I am still working on getting tim…"
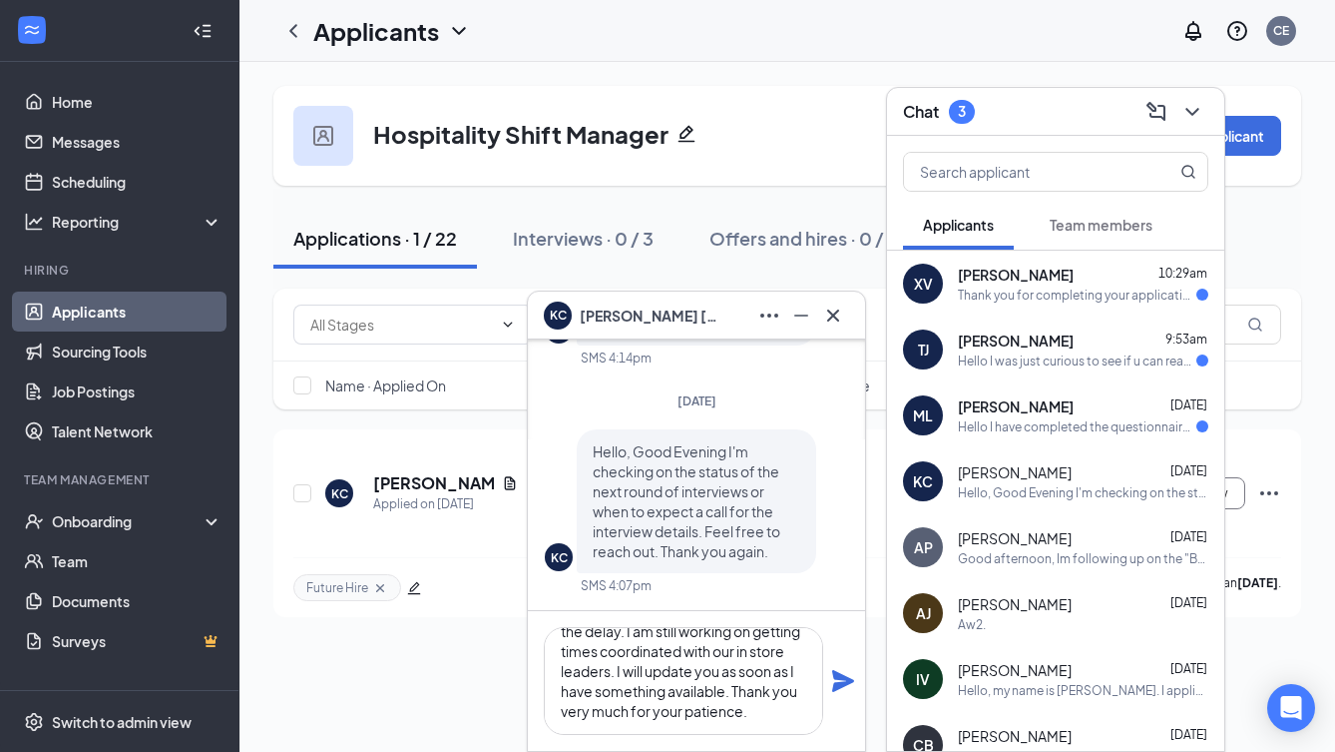
click at [837, 682] on icon "Plane" at bounding box center [843, 681] width 24 height 24
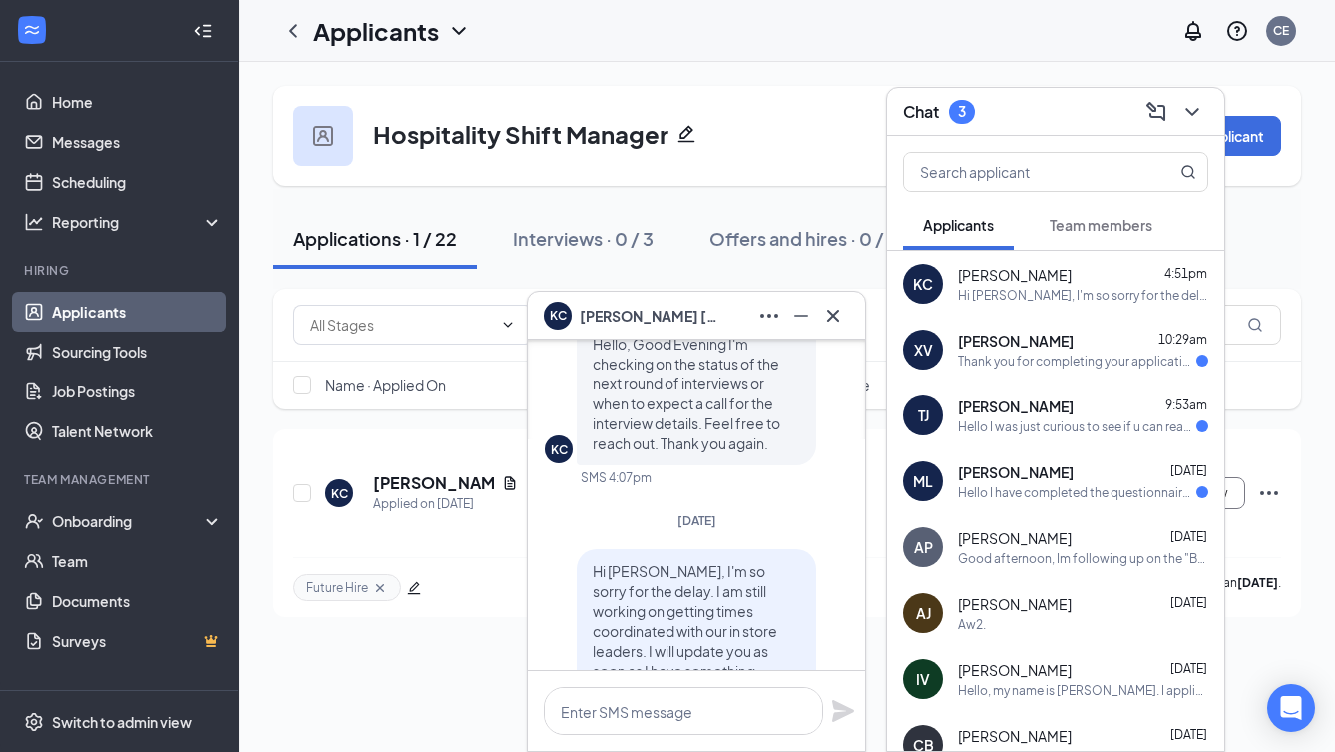
scroll to position [-284, 0]
